Goal: Transaction & Acquisition: Book appointment/travel/reservation

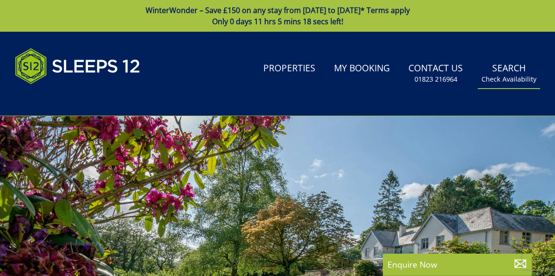
click at [514, 68] on link "Search Check Availability" at bounding box center [509, 73] width 62 height 30
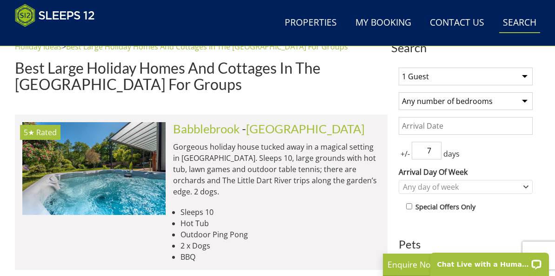
scroll to position [358, 0]
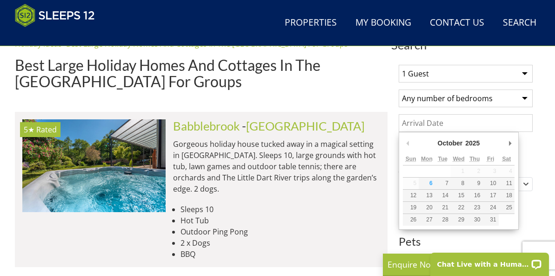
click at [417, 121] on input "Date" at bounding box center [466, 123] width 134 height 18
type input "[DATE]"
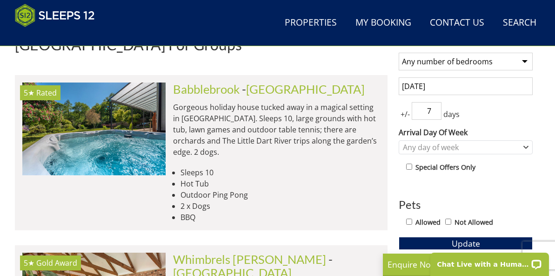
scroll to position [414, 0]
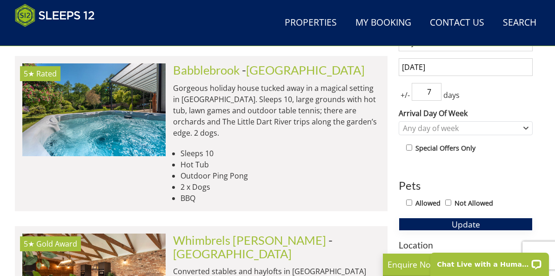
click at [468, 223] on span "Update" at bounding box center [466, 223] width 28 height 11
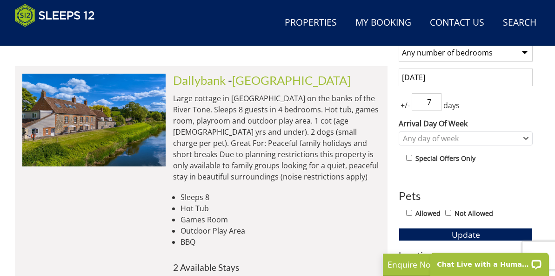
scroll to position [418, 0]
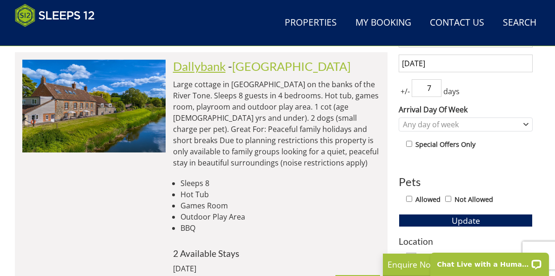
click at [208, 66] on link "Dallybank" at bounding box center [199, 66] width 53 height 14
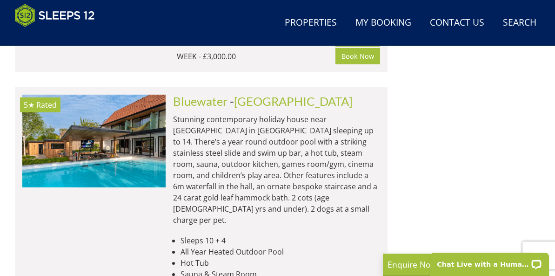
scroll to position [6718, 0]
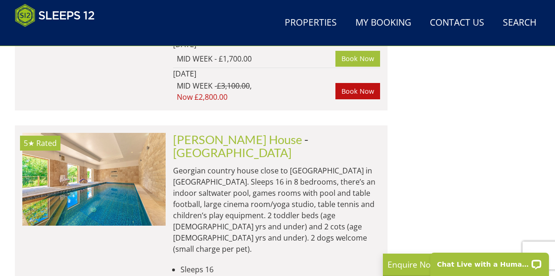
scroll to position [9562, 0]
